Goal: Information Seeking & Learning: Understand process/instructions

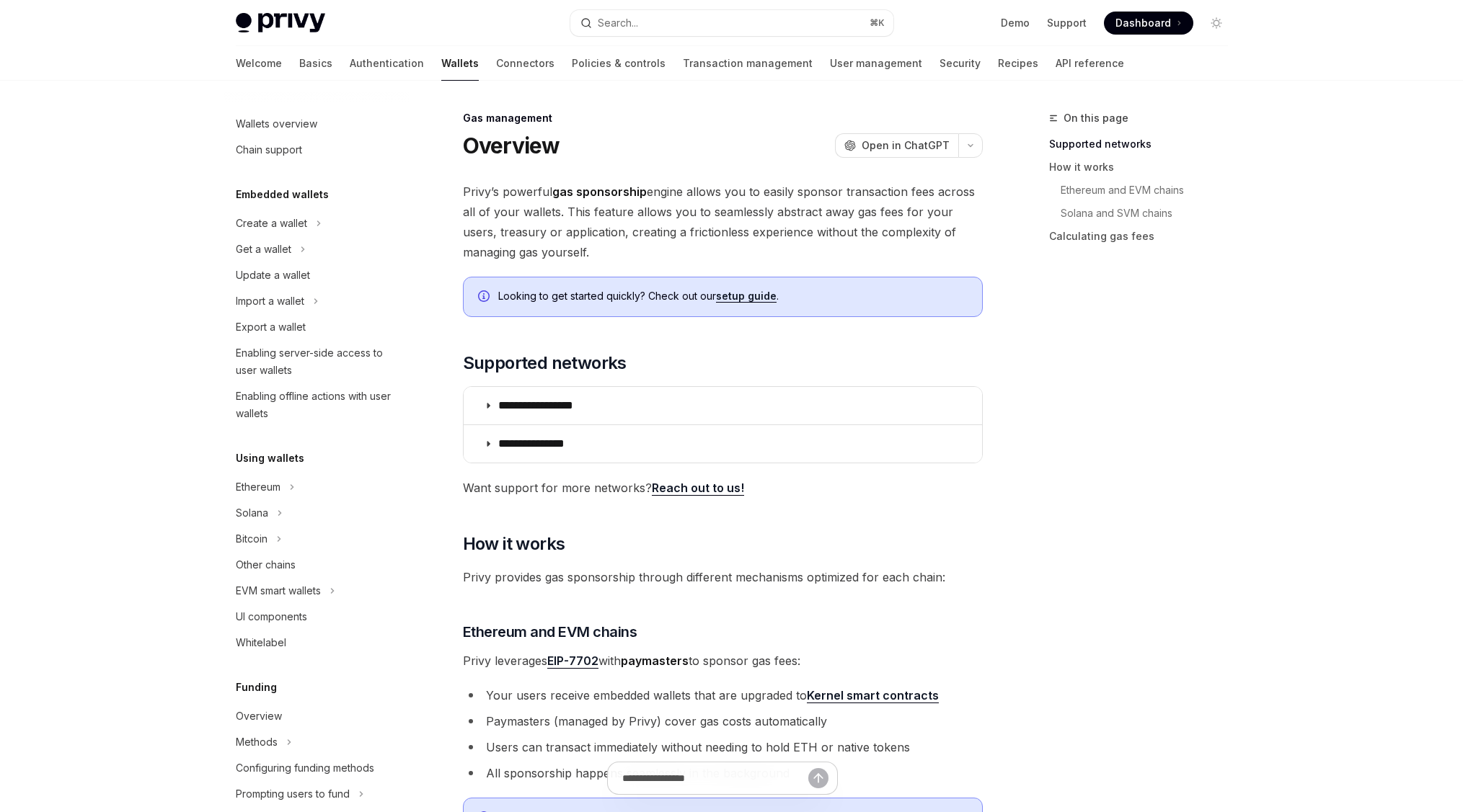
scroll to position [426, 0]
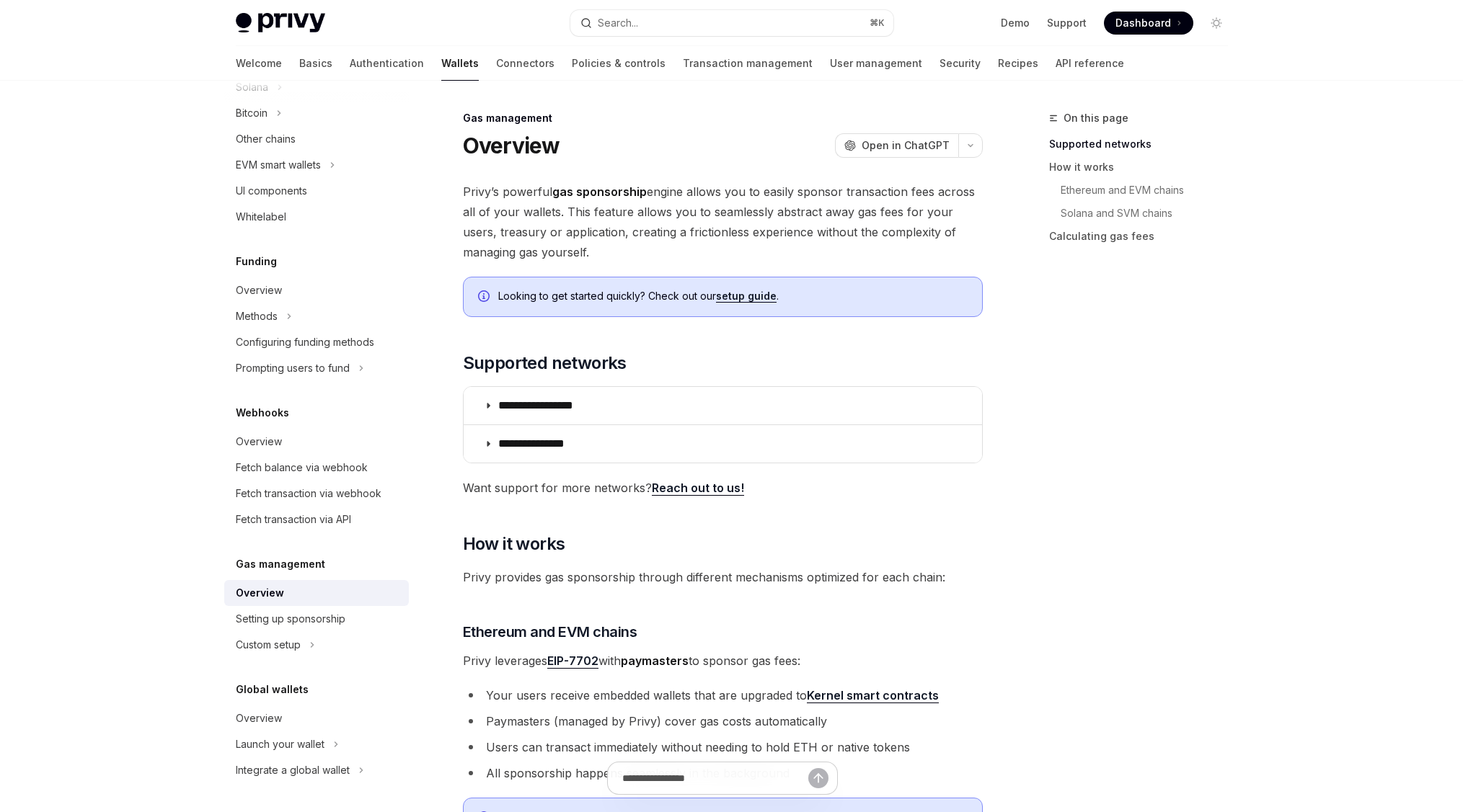
type textarea "*"
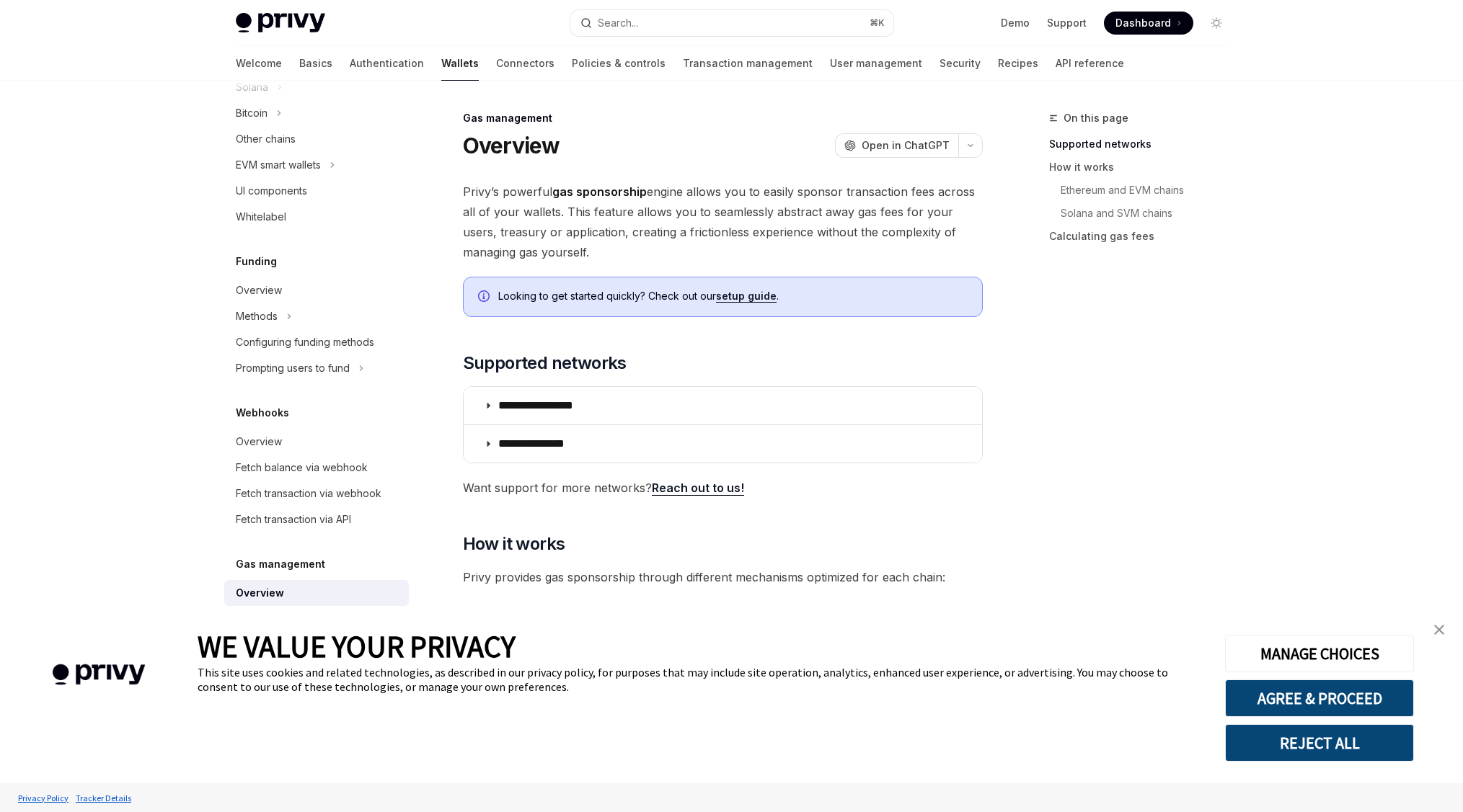
click at [1270, 742] on button "REJECT ALL" at bounding box center [1320, 743] width 189 height 38
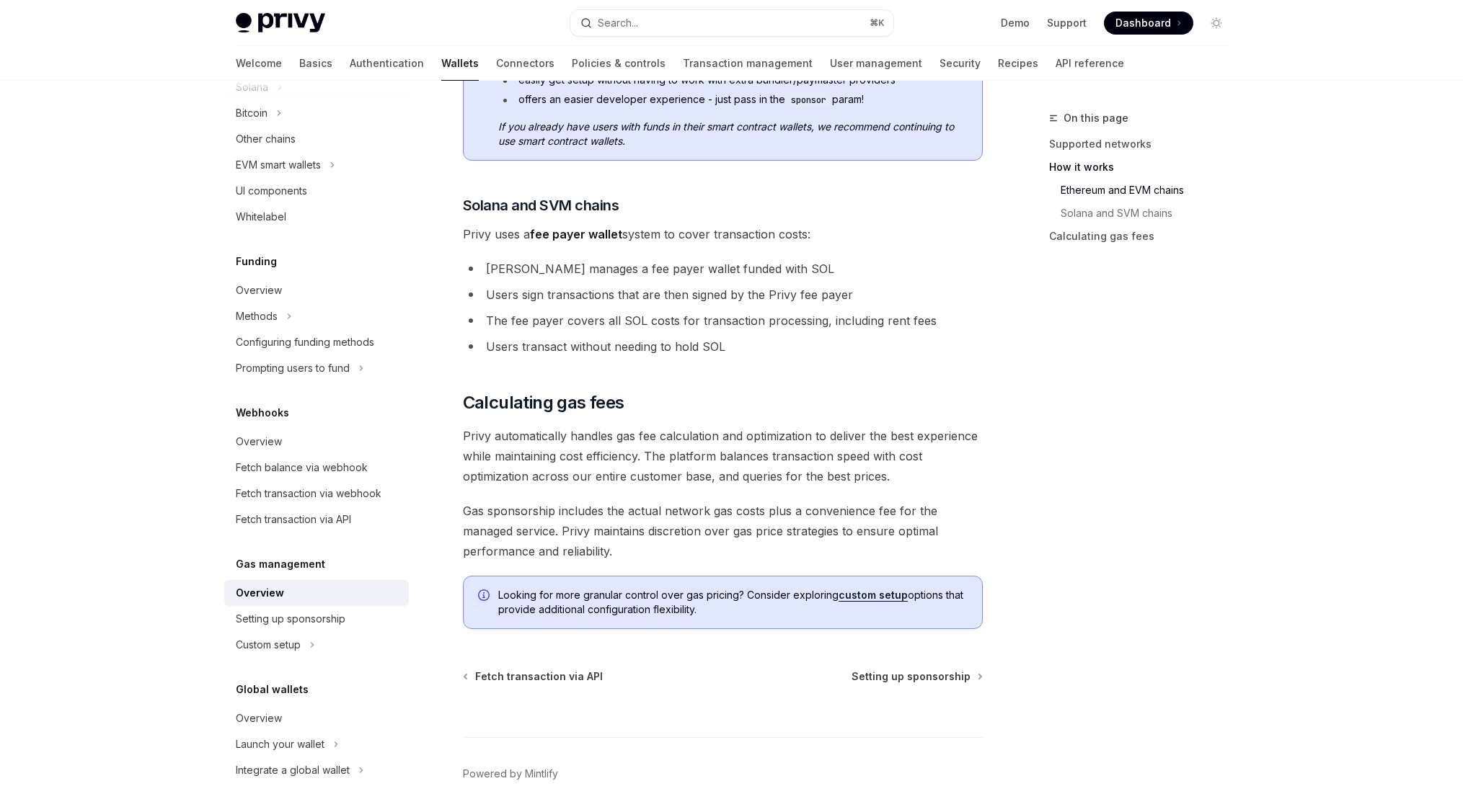
scroll to position [902, 0]
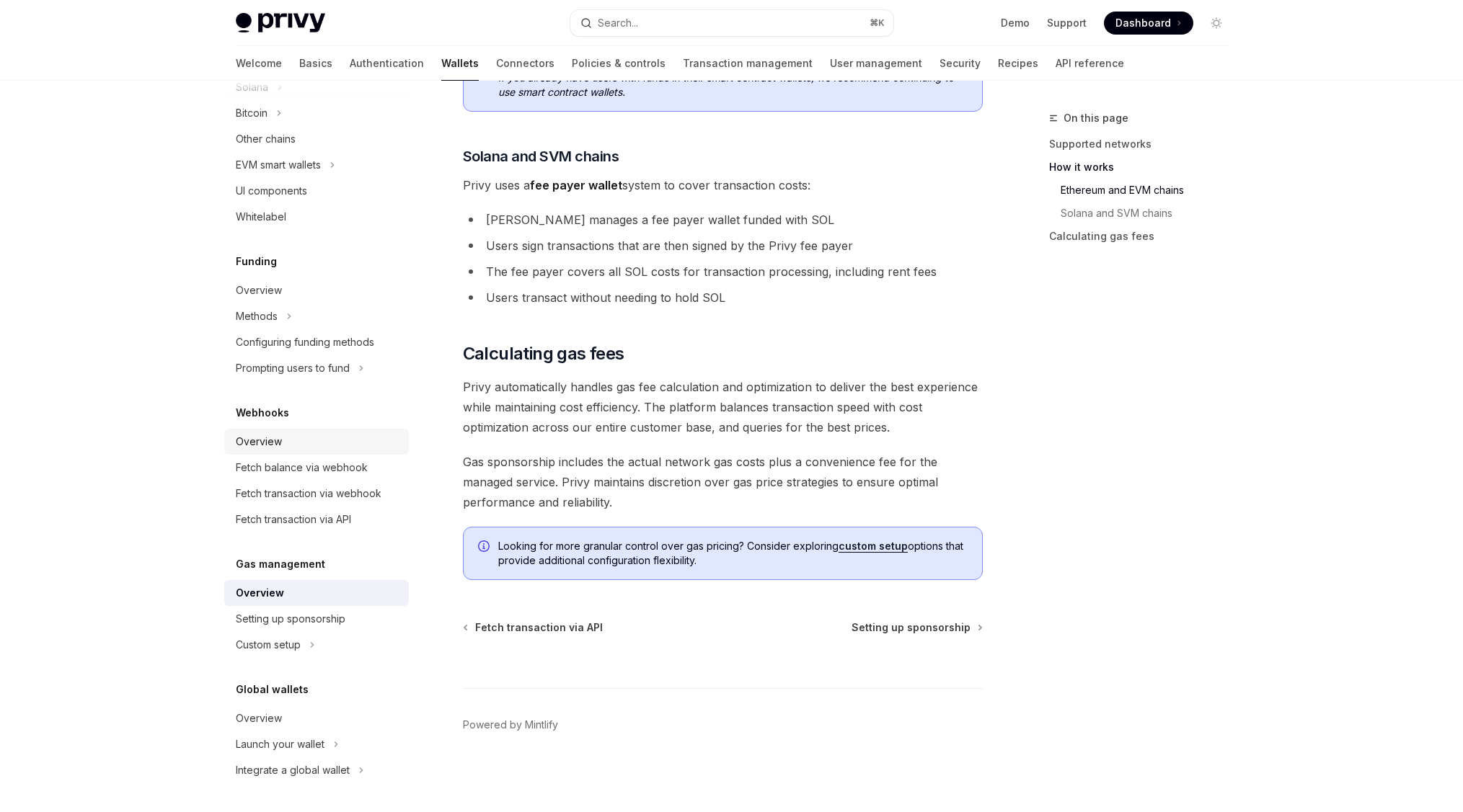
click at [297, 448] on div "Overview" at bounding box center [317, 442] width 164 height 18
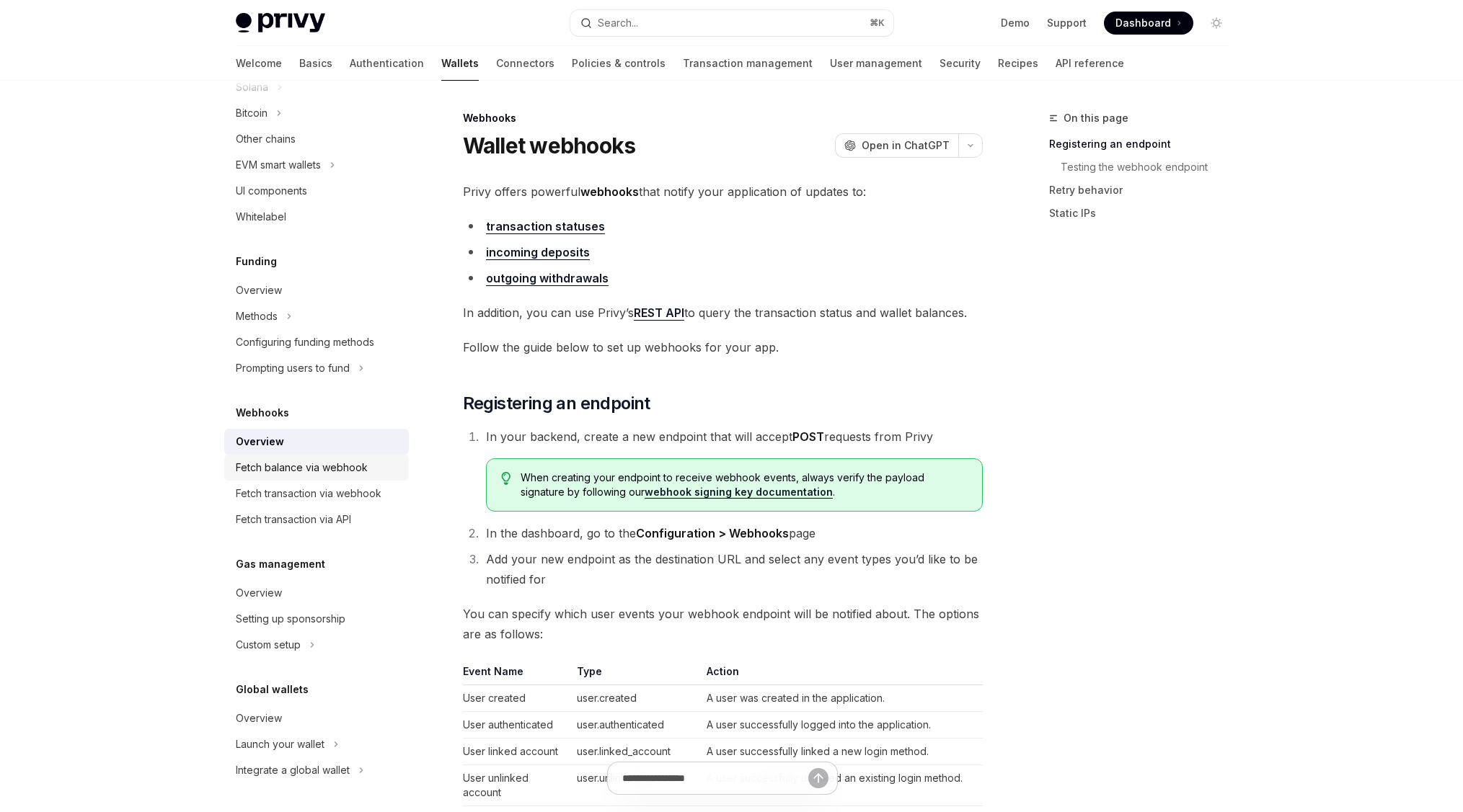
click at [292, 465] on div "Fetch balance via webhook" at bounding box center [301, 468] width 132 height 18
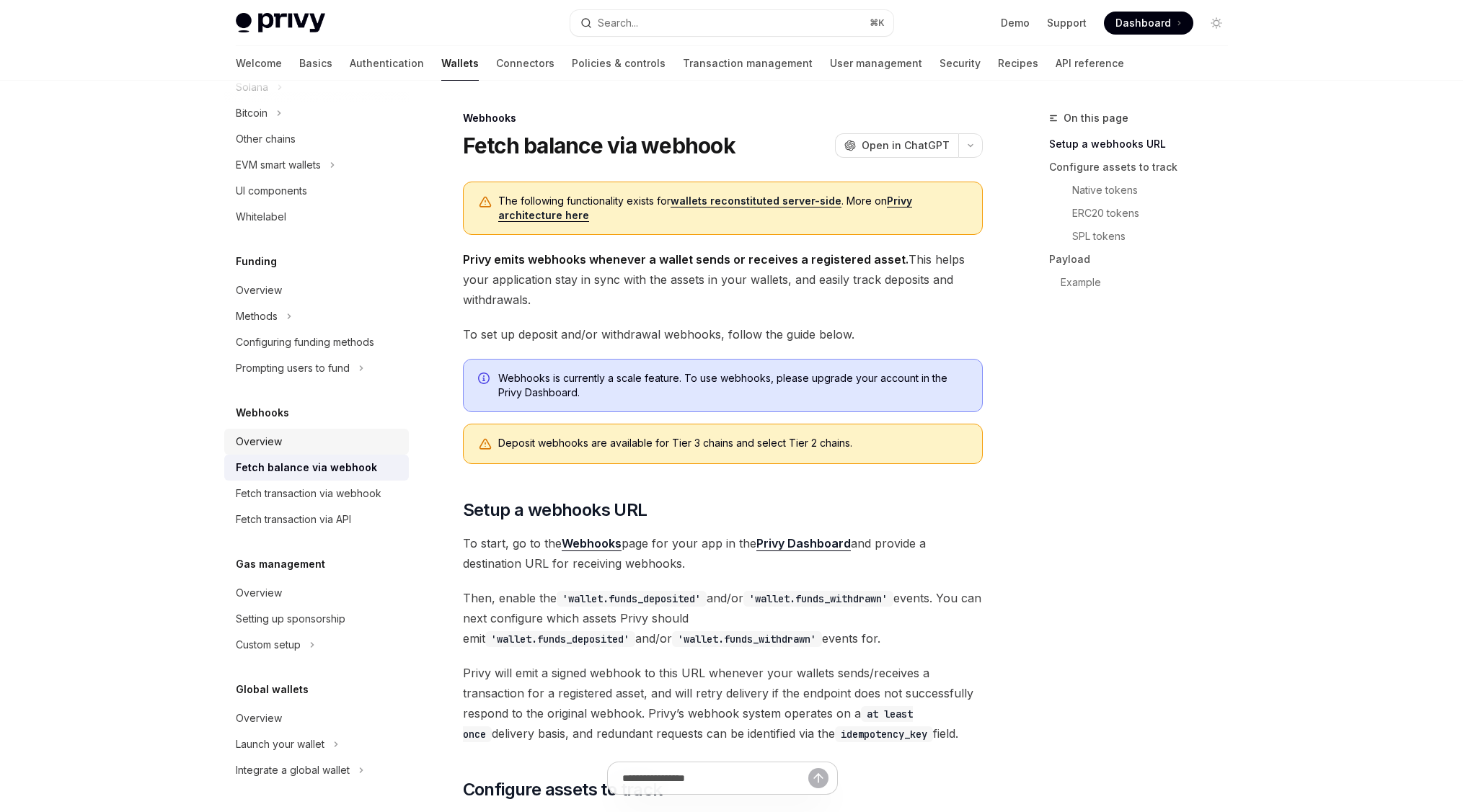
click at [279, 440] on div "Overview" at bounding box center [259, 442] width 46 height 18
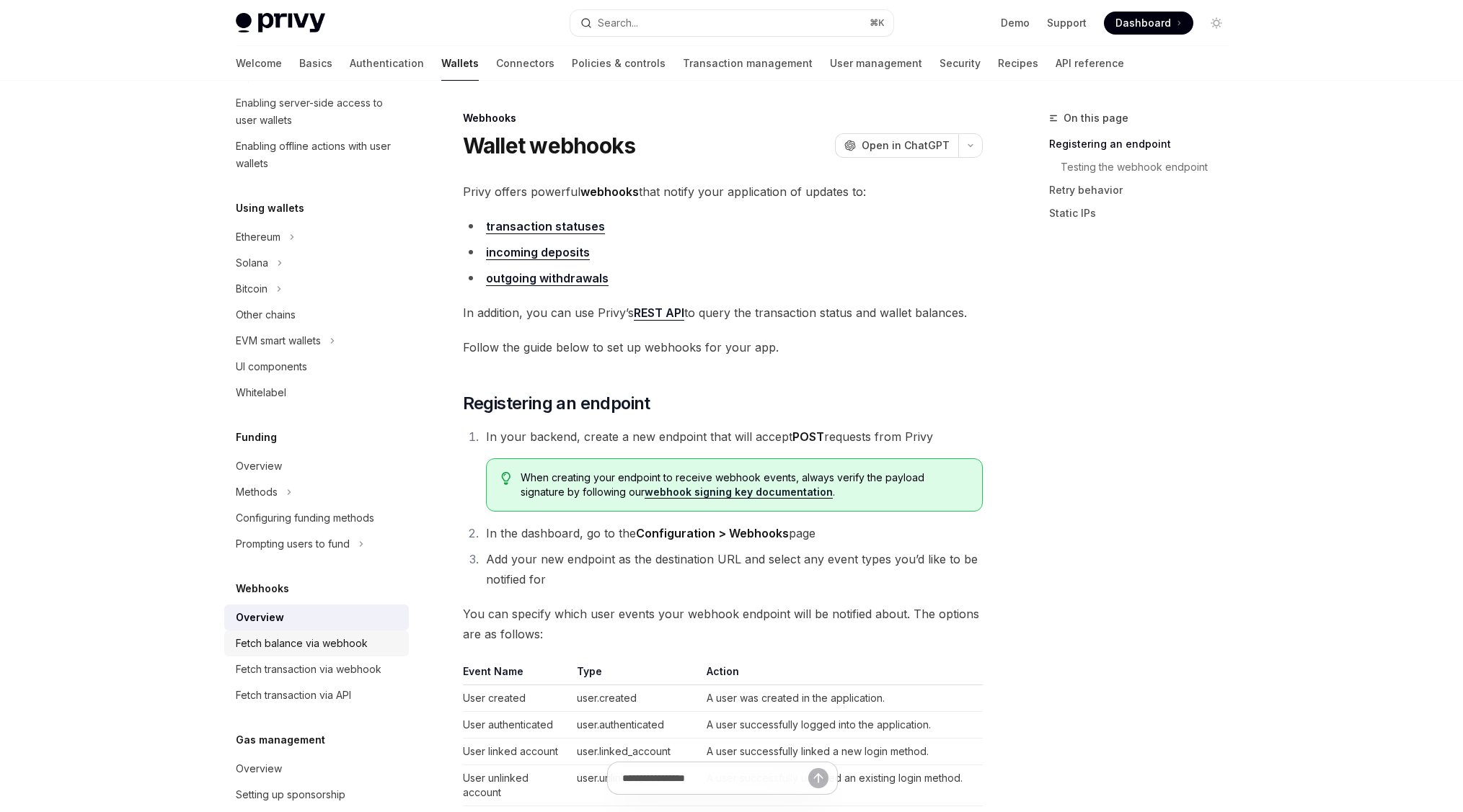
scroll to position [182, 0]
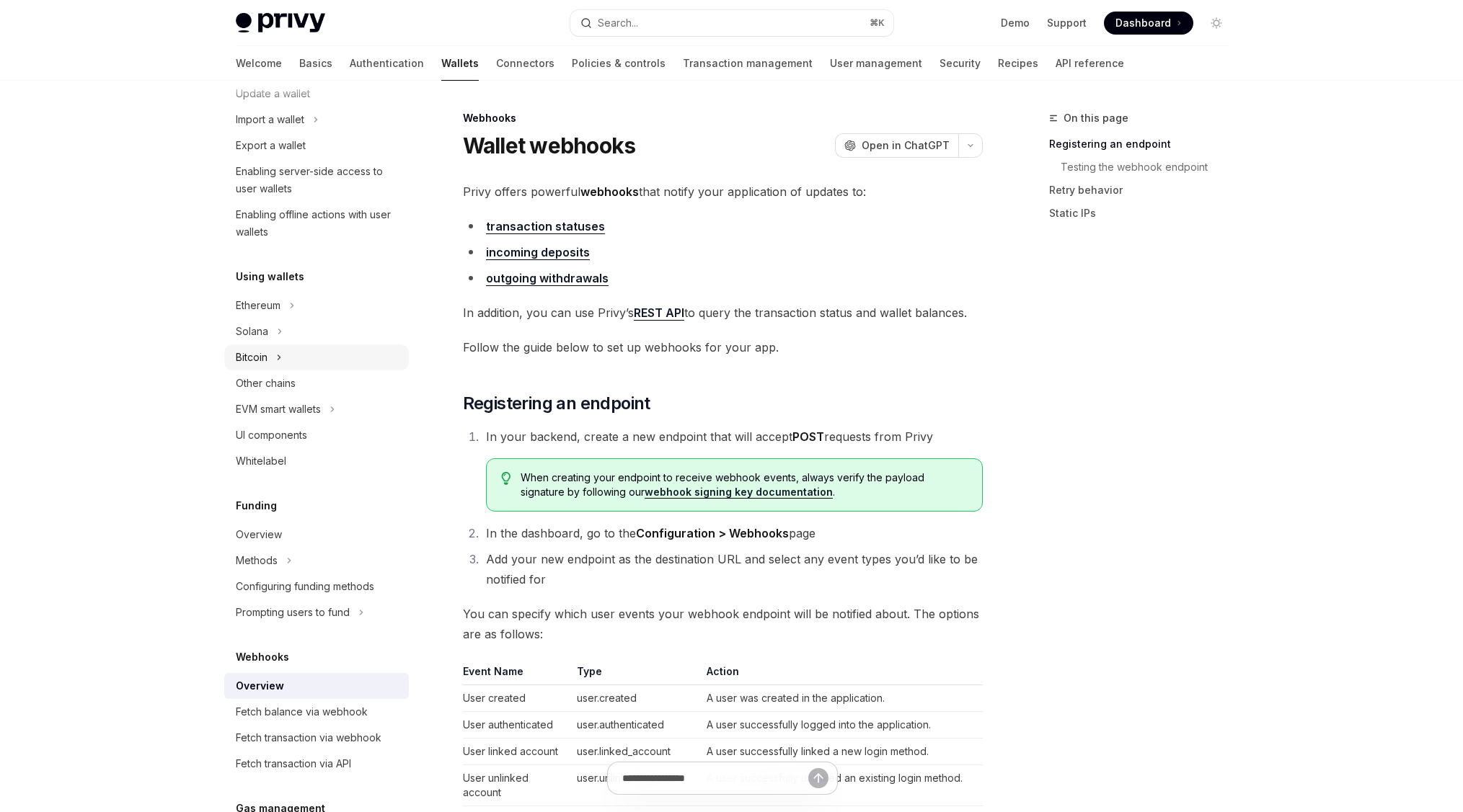
click at [285, 356] on button "Bitcoin" at bounding box center [316, 357] width 184 height 26
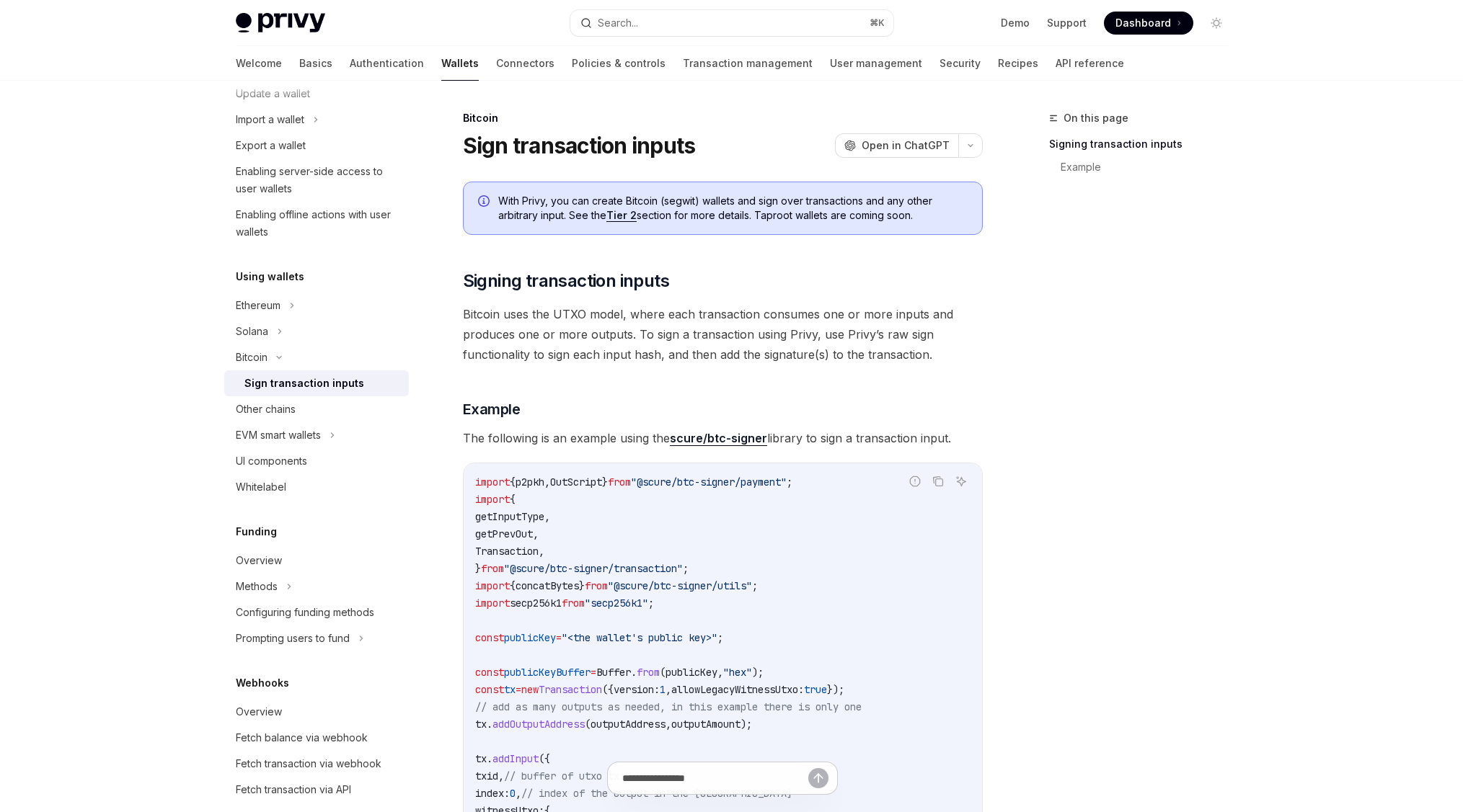
click at [627, 213] on link "Tier 2" at bounding box center [622, 215] width 30 height 13
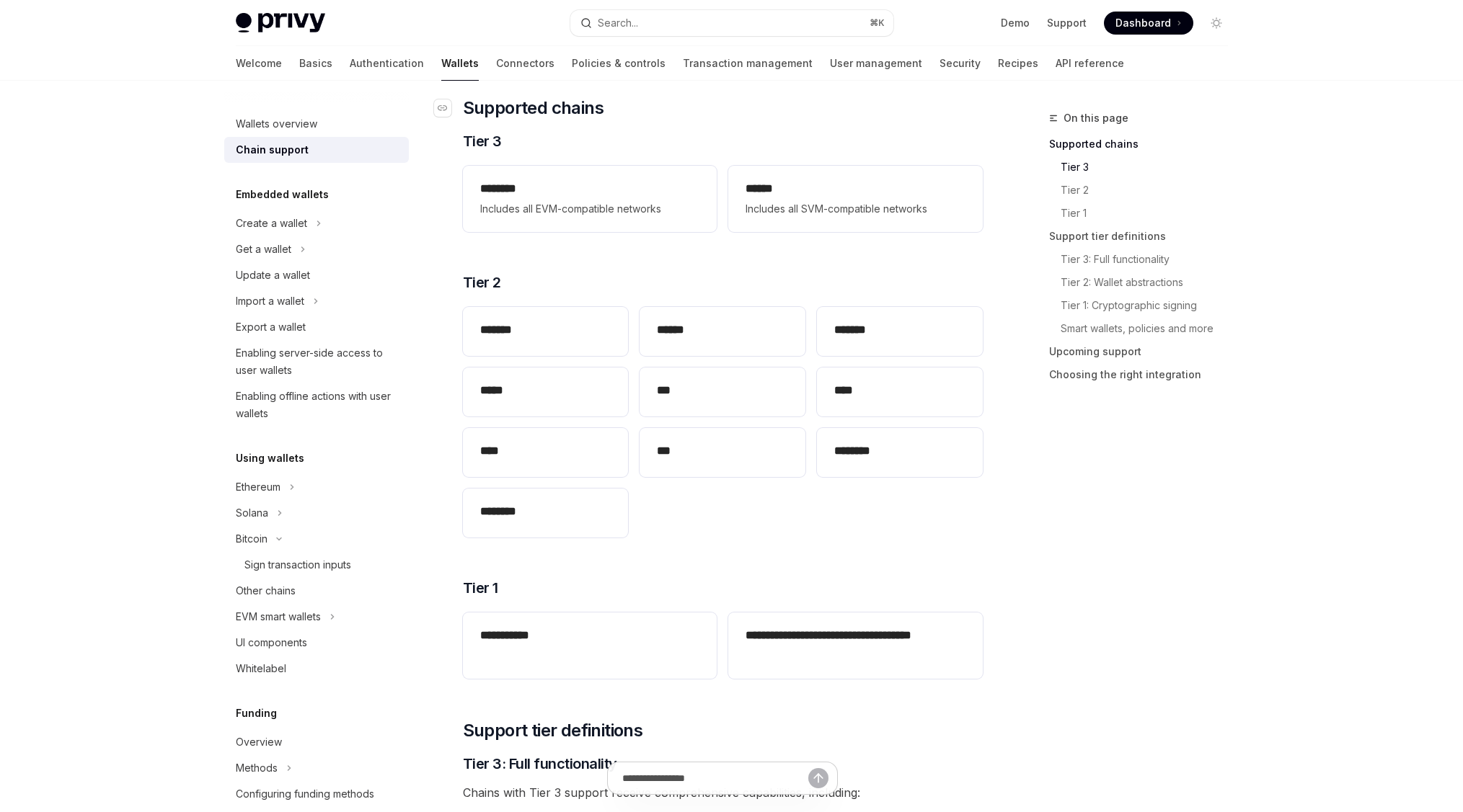
scroll to position [230, 0]
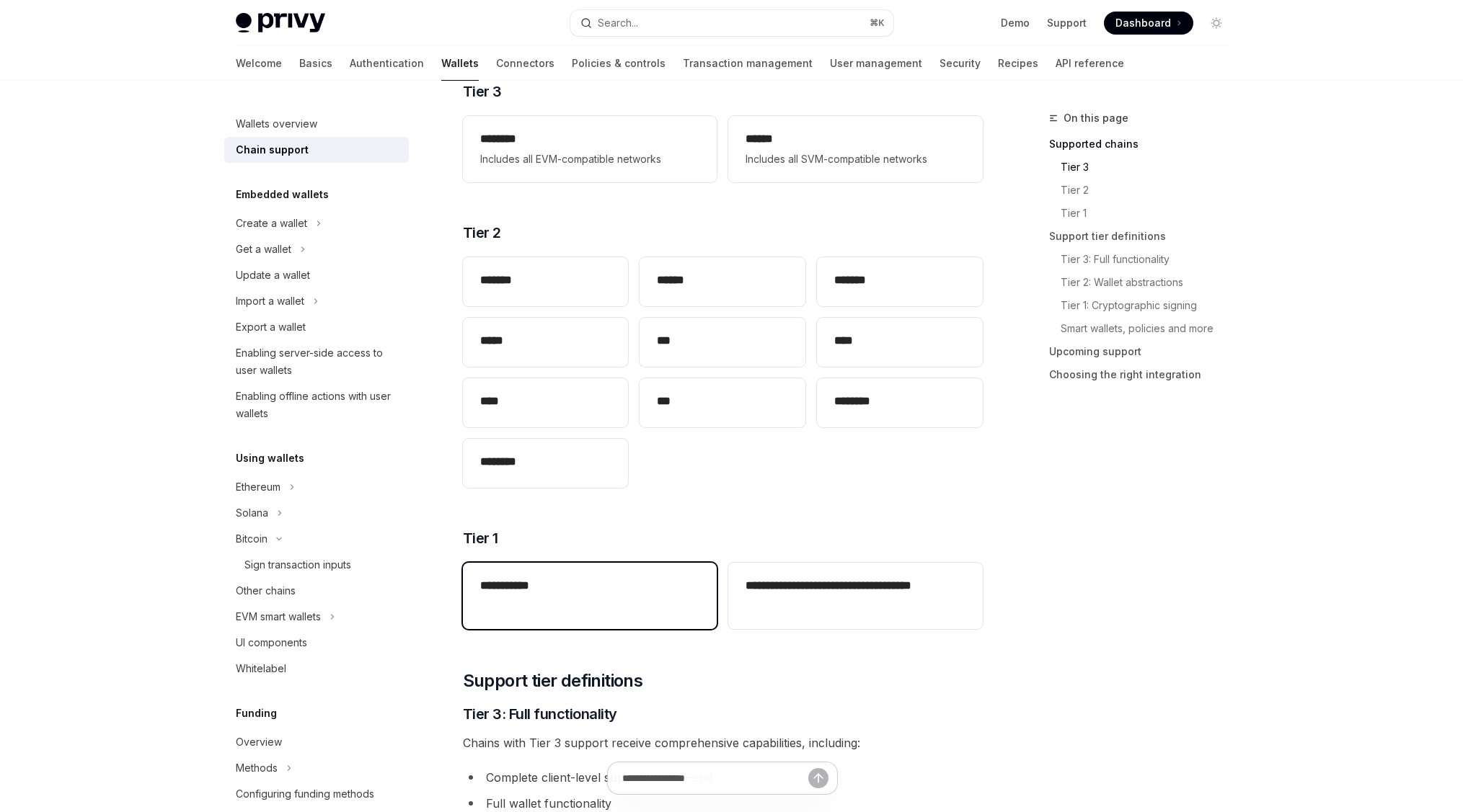
click at [639, 596] on div "**********" at bounding box center [590, 587] width 254 height 49
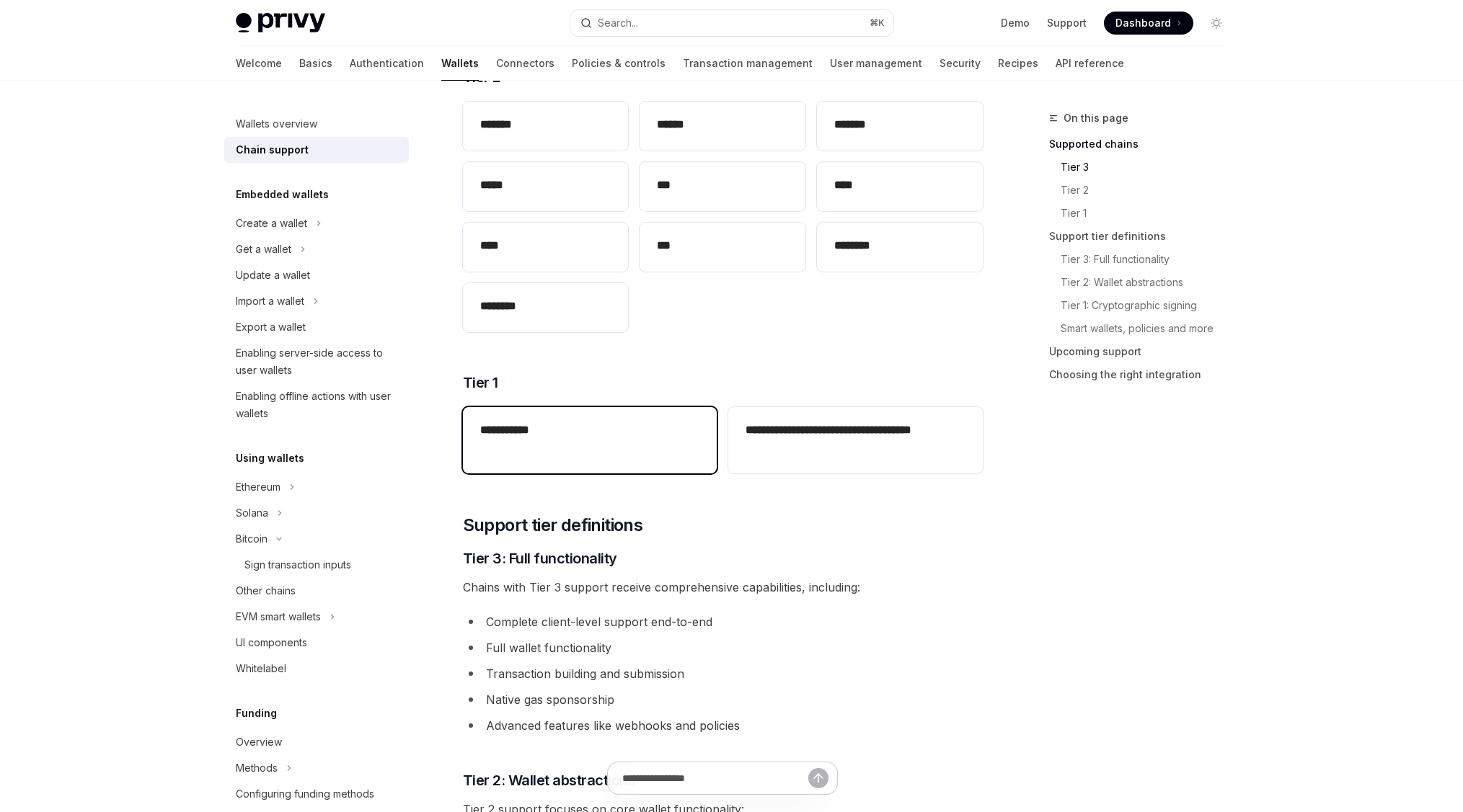
scroll to position [388, 0]
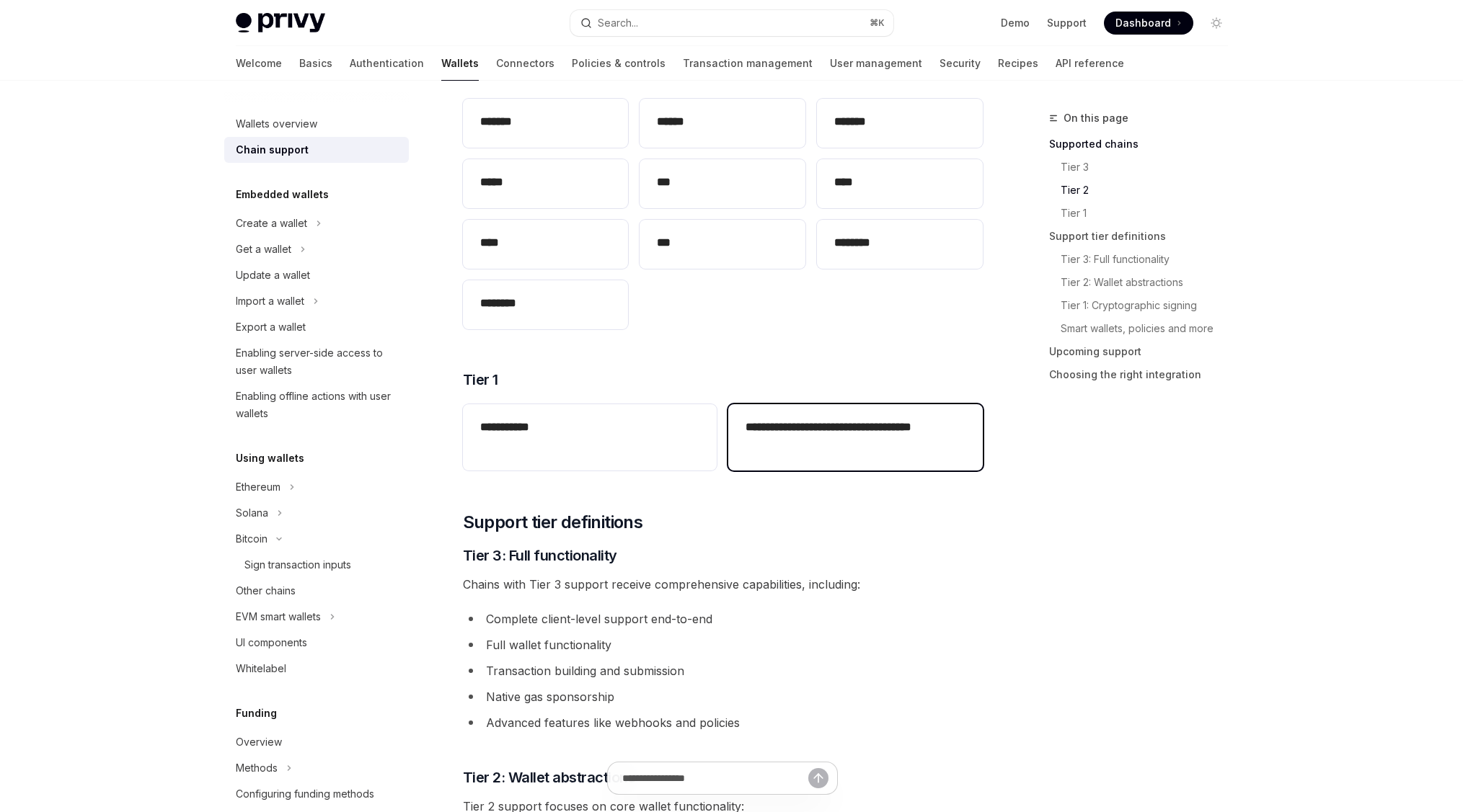
click at [824, 432] on h2 "**********" at bounding box center [856, 436] width 220 height 34
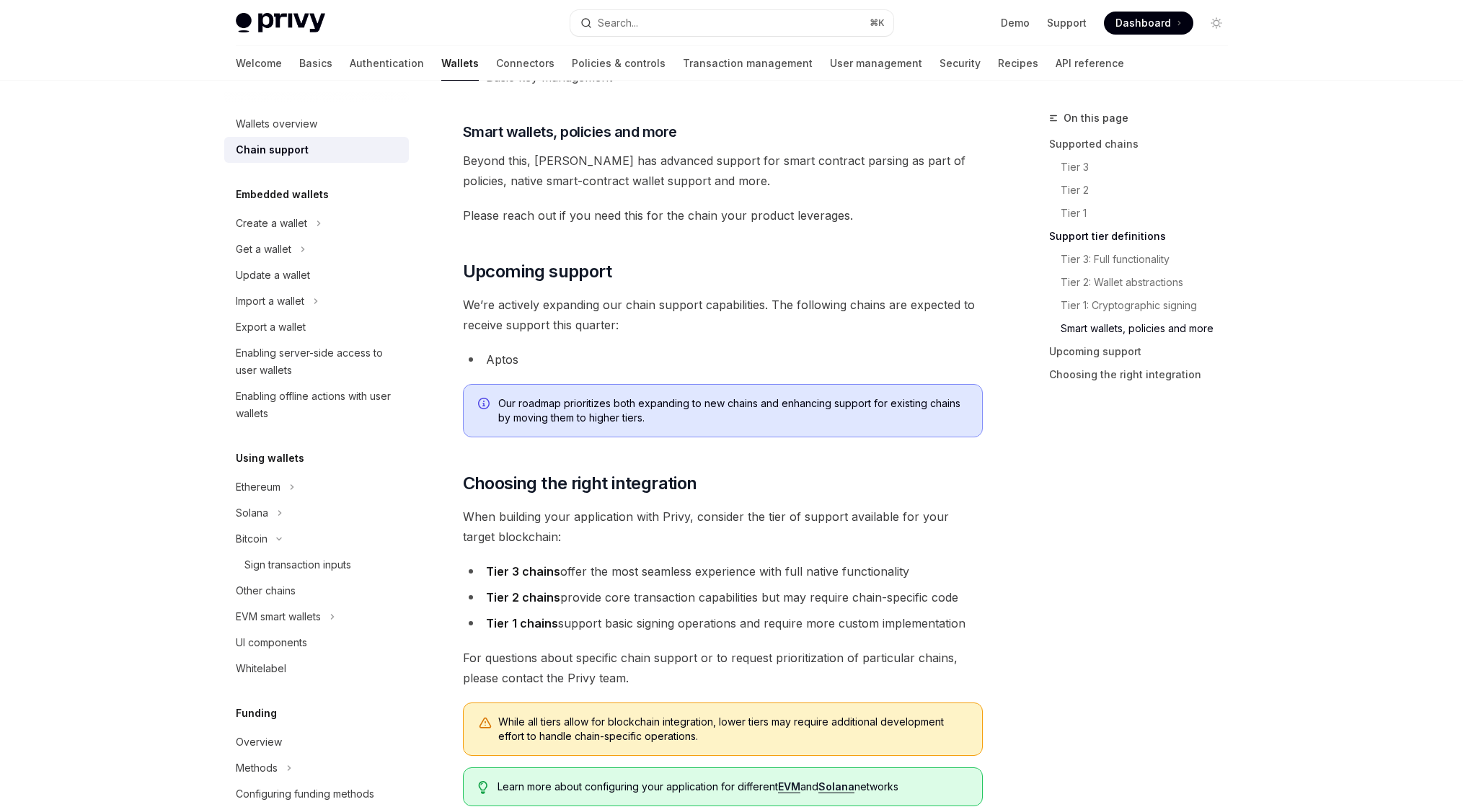
scroll to position [1534, 0]
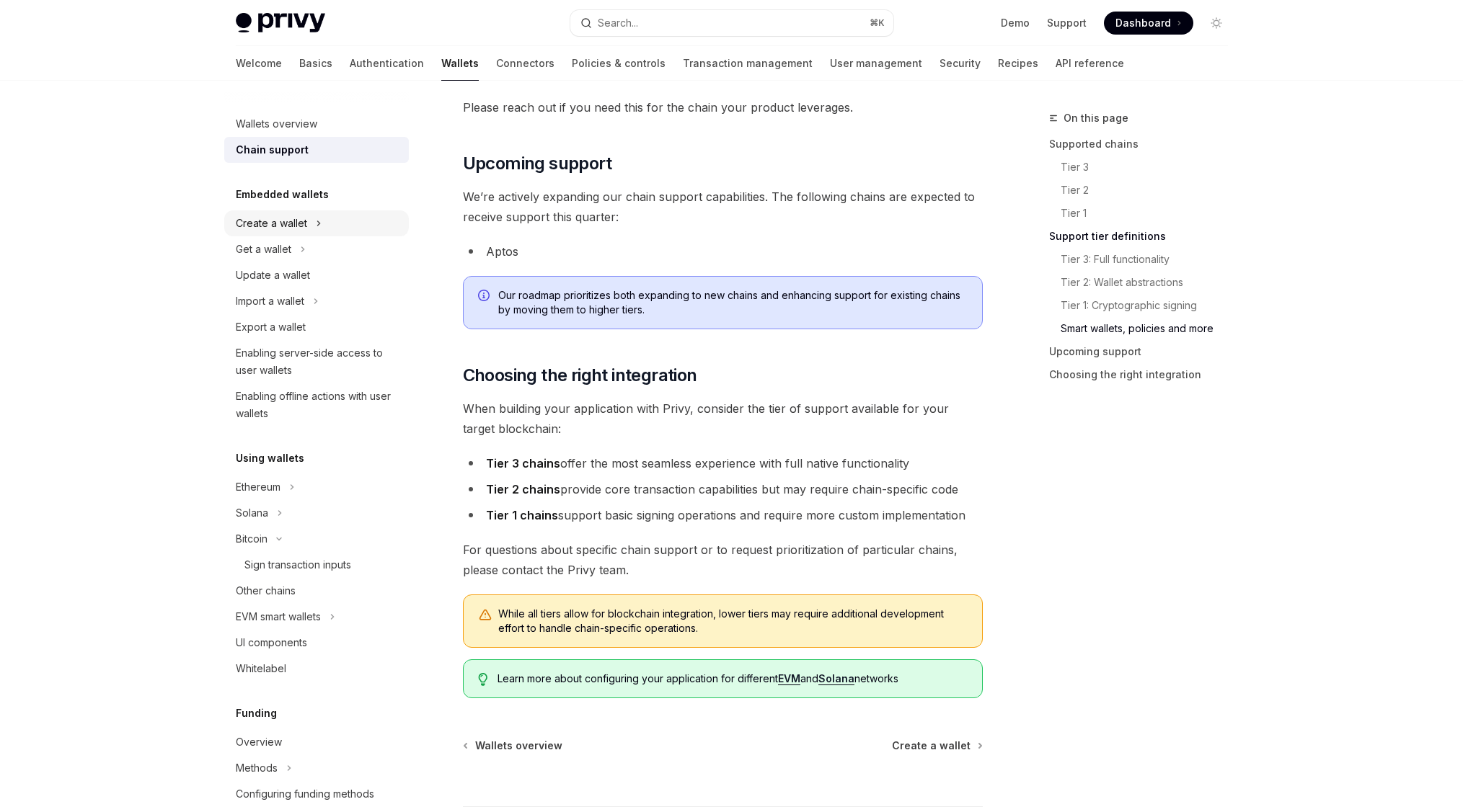
click at [379, 225] on button "Create a wallet" at bounding box center [316, 223] width 184 height 26
type textarea "*"
